Goal: Navigation & Orientation: Understand site structure

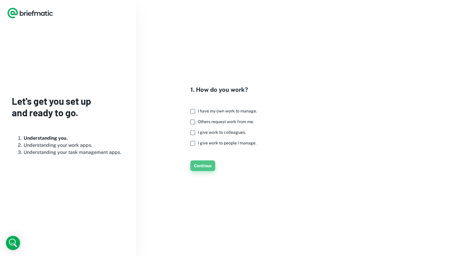
click at [207, 170] on button "Continue" at bounding box center [202, 165] width 25 height 11
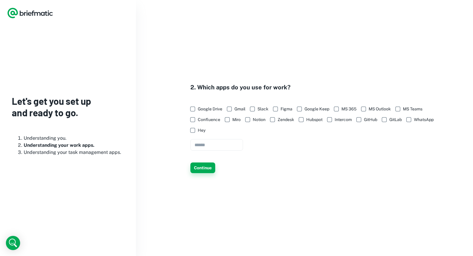
click at [206, 166] on button "Continue" at bounding box center [202, 167] width 25 height 11
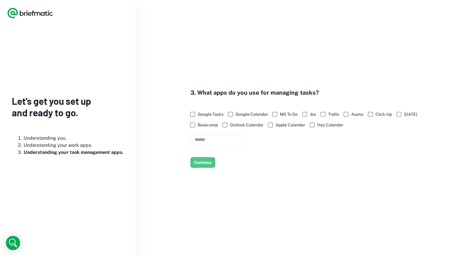
click at [206, 166] on button "Continue" at bounding box center [202, 162] width 25 height 11
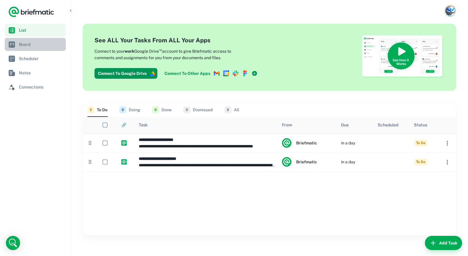
click at [44, 44] on span "Board" at bounding box center [41, 44] width 45 height 6
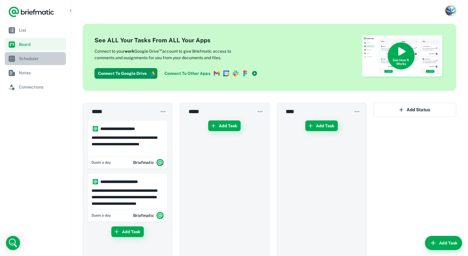
click at [24, 64] on link "Scheduler" at bounding box center [35, 58] width 61 height 13
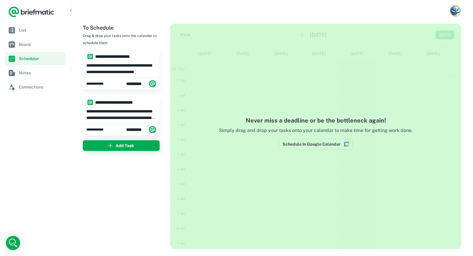
scroll to position [89, 0]
click at [25, 77] on link "Notes" at bounding box center [35, 72] width 61 height 13
